Goal: Check status: Check status

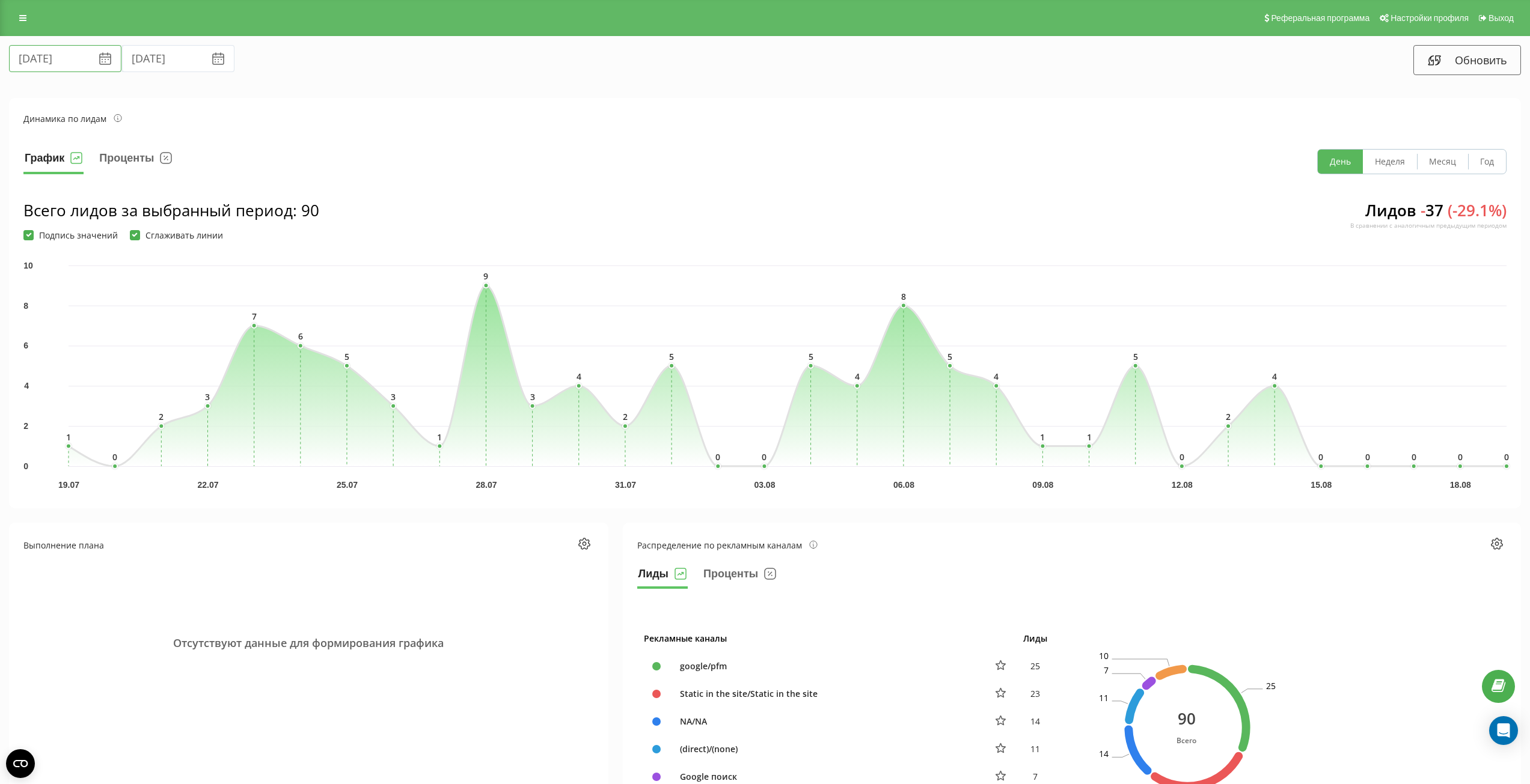
click at [38, 58] on input "[DATE]" at bounding box center [65, 58] width 112 height 27
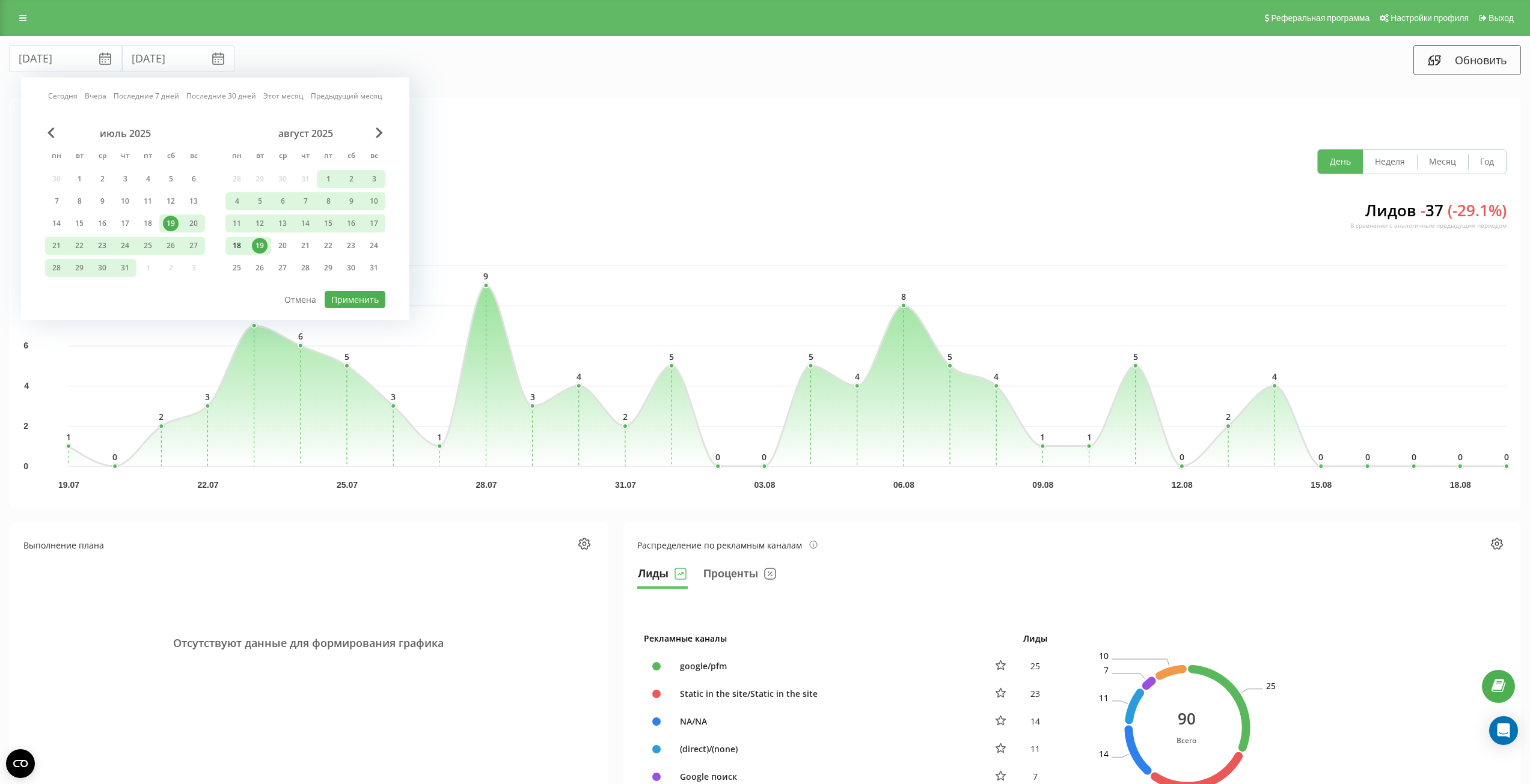
click at [237, 243] on div "18" at bounding box center [237, 246] width 16 height 16
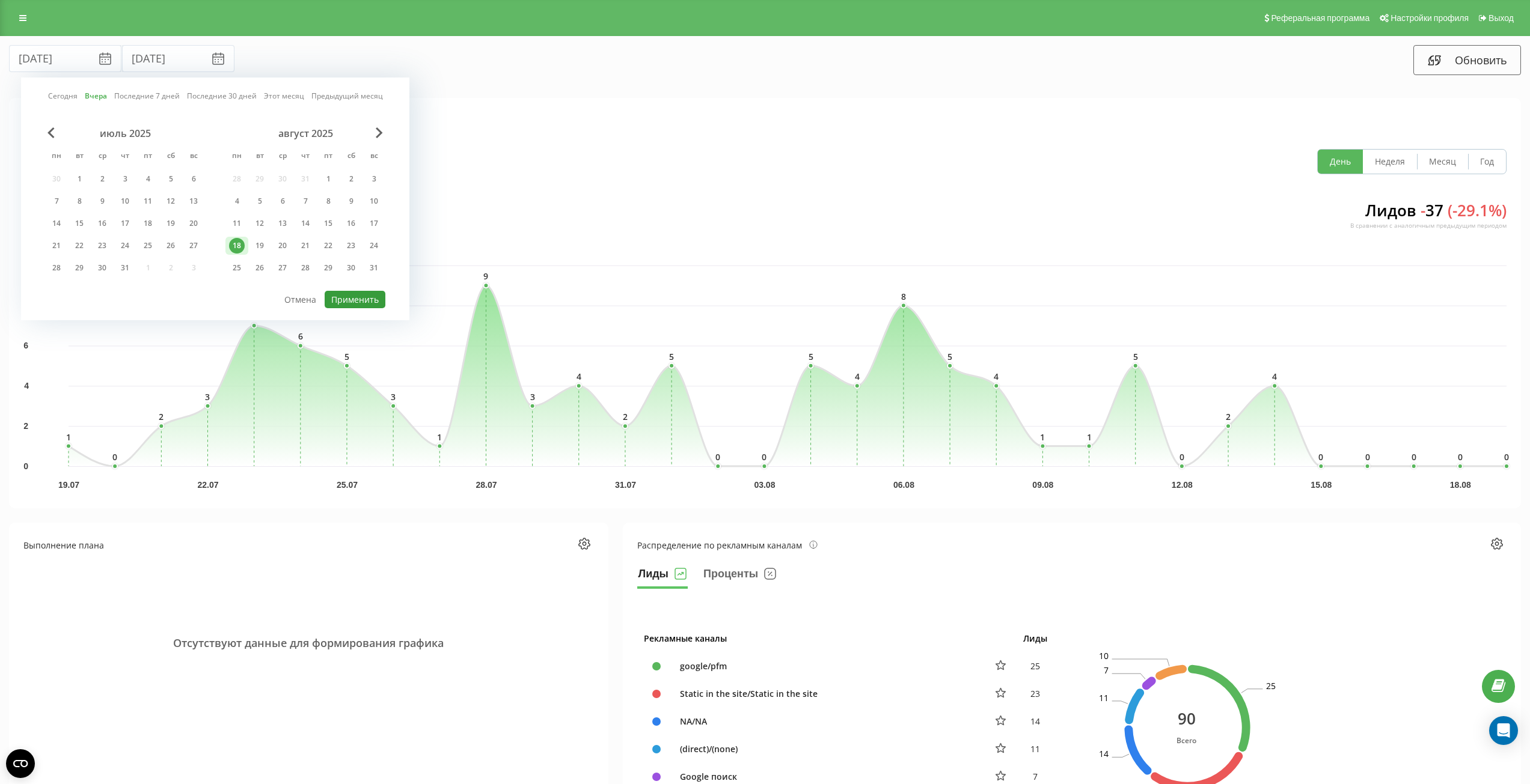
click at [359, 301] on button "Применить" at bounding box center [355, 299] width 61 height 18
type input "[DATE]"
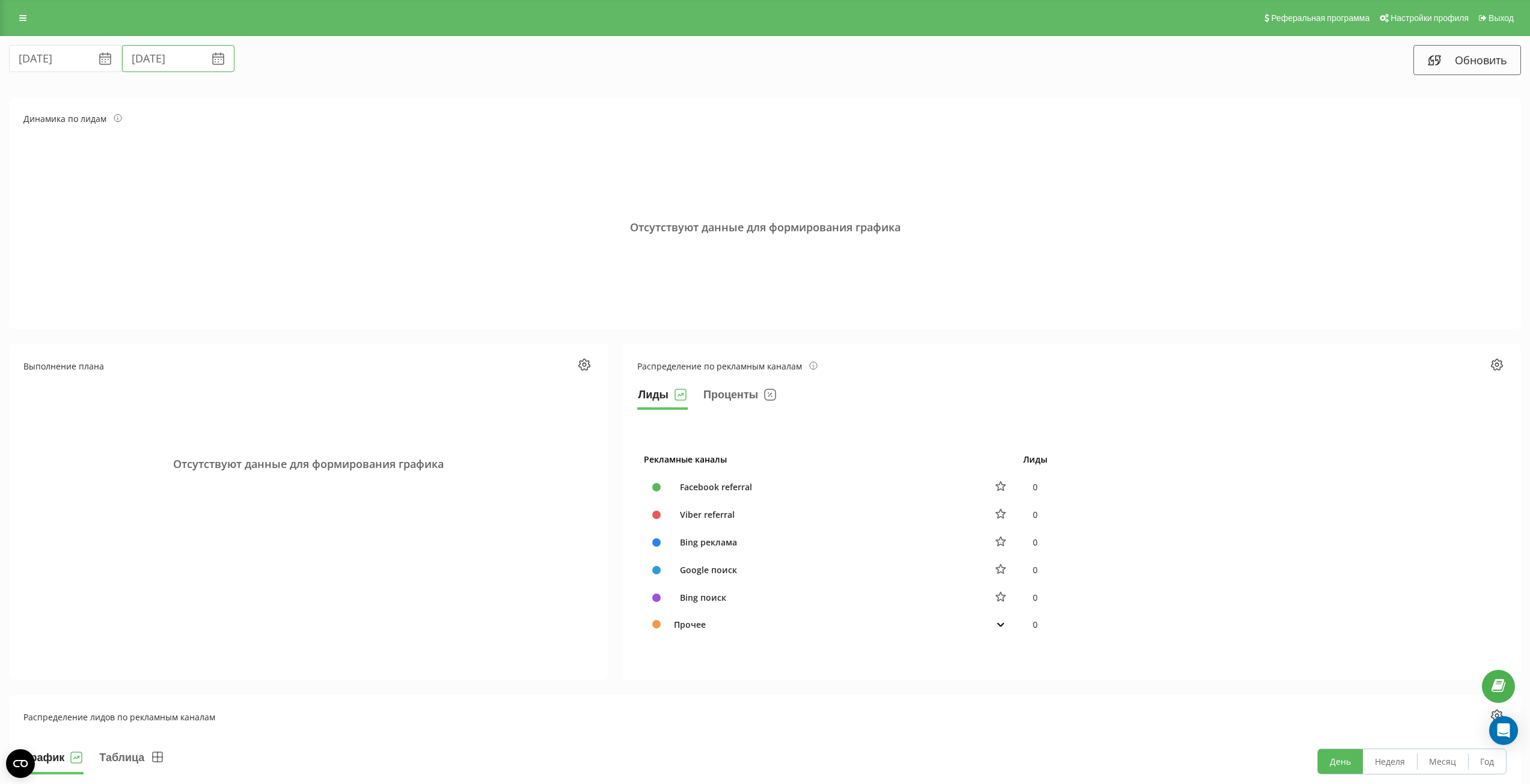
click at [124, 56] on input "[DATE]" at bounding box center [178, 58] width 112 height 27
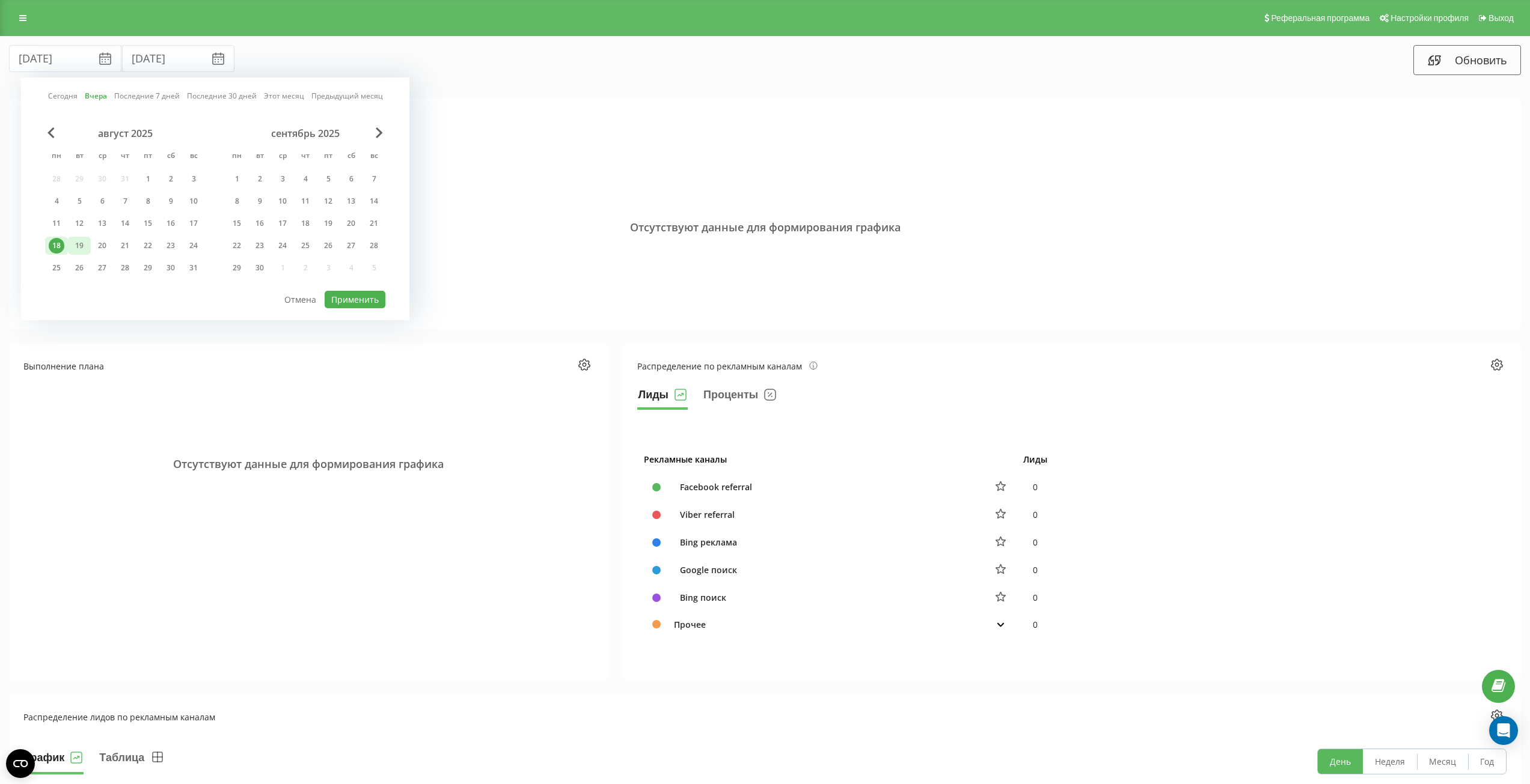
click at [80, 245] on div "19" at bounding box center [79, 246] width 16 height 16
click at [353, 294] on button "Применить" at bounding box center [355, 299] width 61 height 18
type input "[DATE]"
